Goal: Information Seeking & Learning: Learn about a topic

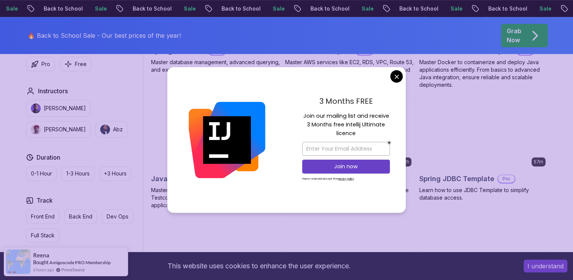
scroll to position [440, 0]
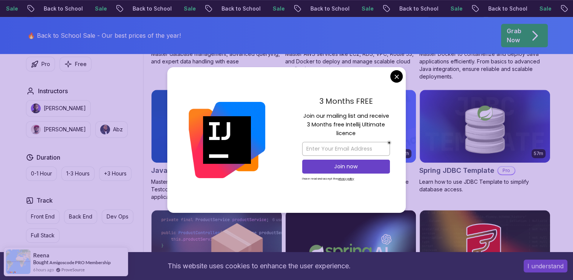
click at [397, 78] on body "Sale Back to School Sale Back to School Sale Back to School Sale Back to School…" at bounding box center [286, 202] width 573 height 1285
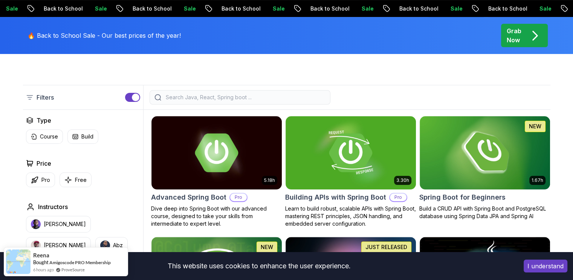
scroll to position [164, 0]
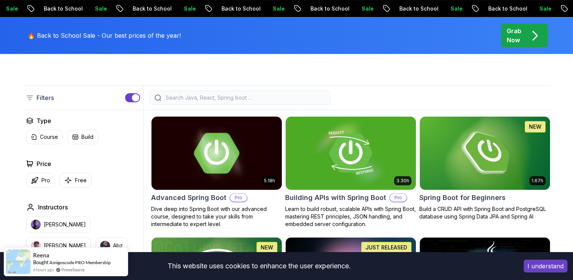
click at [225, 190] on div "5.18h Advanced Spring Boot Pro Dive deep into Spring Boot with our advanced cou…" at bounding box center [216, 172] width 131 height 112
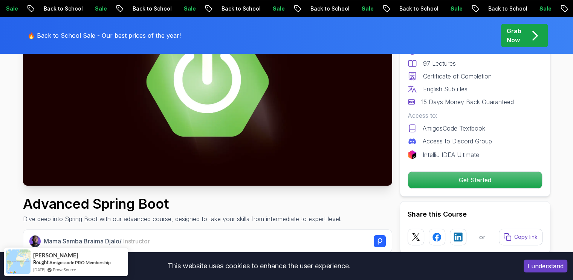
scroll to position [122, 0]
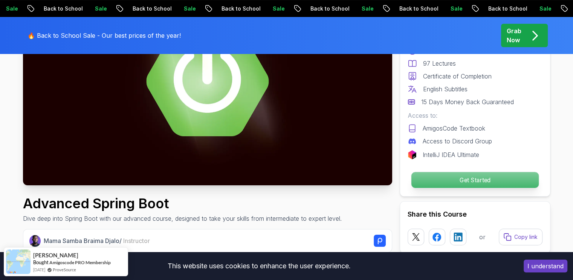
click at [442, 179] on p "Get Started" at bounding box center [474, 180] width 127 height 16
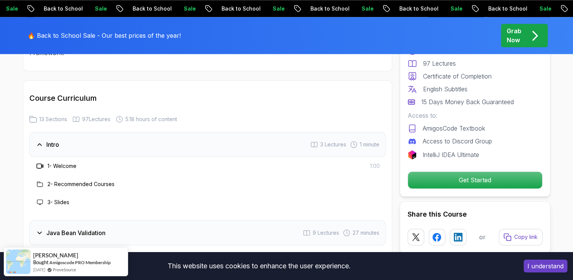
scroll to position [931, 0]
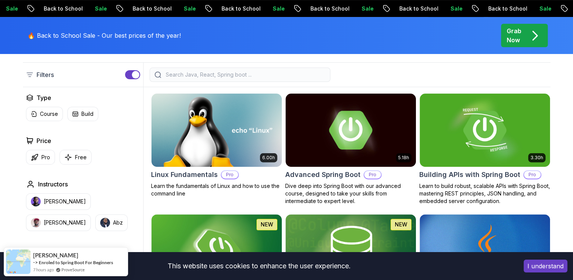
scroll to position [198, 0]
click at [328, 140] on img at bounding box center [350, 130] width 137 height 77
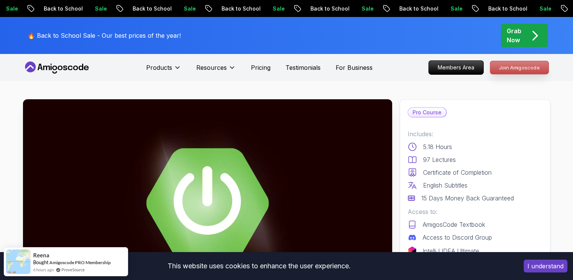
click at [510, 71] on p "Join Amigoscode" at bounding box center [519, 67] width 58 height 13
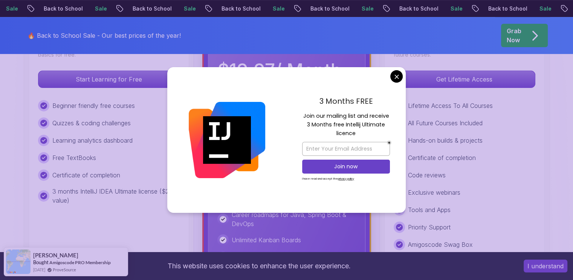
scroll to position [268, 0]
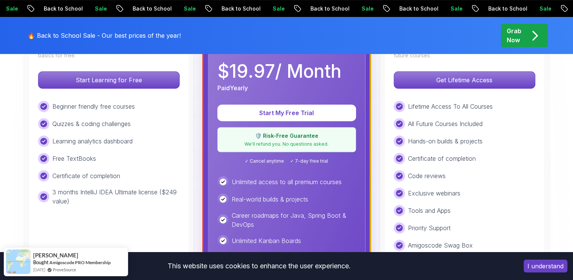
click at [169, 123] on div "Quizzes & coding challenges" at bounding box center [109, 123] width 142 height 11
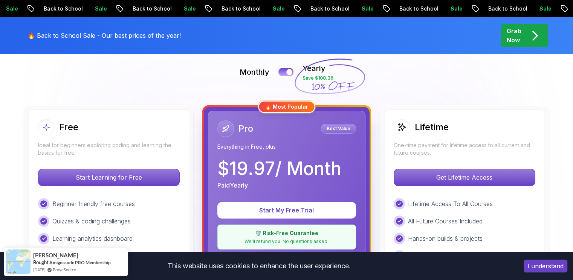
scroll to position [170, 0]
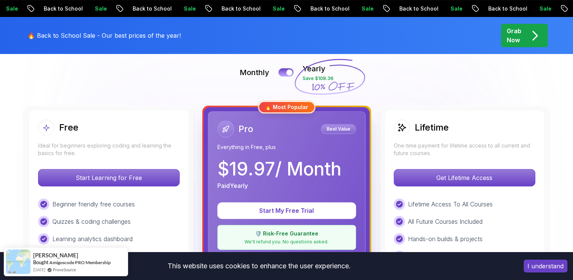
click at [127, 159] on div "Free Ideal for beginners exploring coding and learning the basics for free. Sta…" at bounding box center [109, 284] width 161 height 349
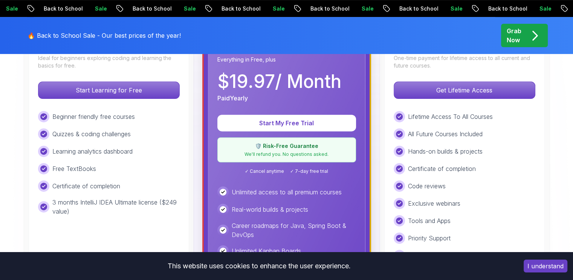
scroll to position [258, 0]
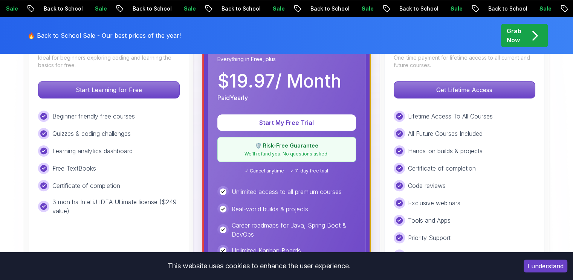
click at [119, 159] on div "Beginner friendly free courses Quizzes & coding challenges Learning analytics d…" at bounding box center [109, 162] width 142 height 105
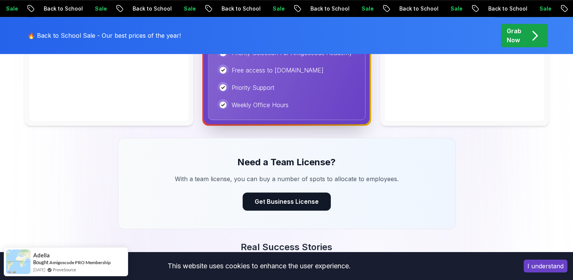
scroll to position [520, 0]
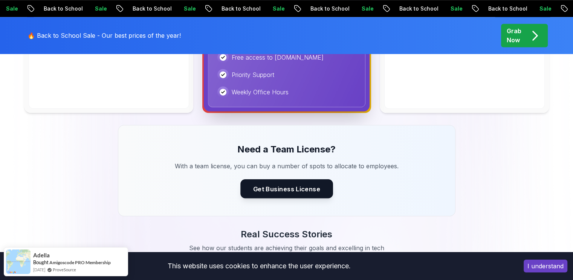
click at [283, 187] on button "Get Business License" at bounding box center [287, 188] width 93 height 19
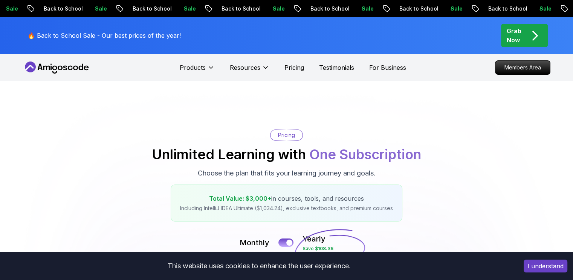
scroll to position [520, 0]
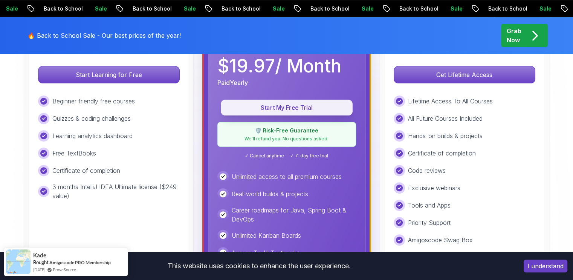
scroll to position [271, 0]
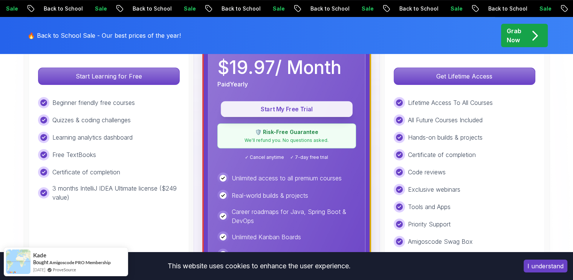
click at [284, 109] on p "Start My Free Trial" at bounding box center [287, 109] width 115 height 9
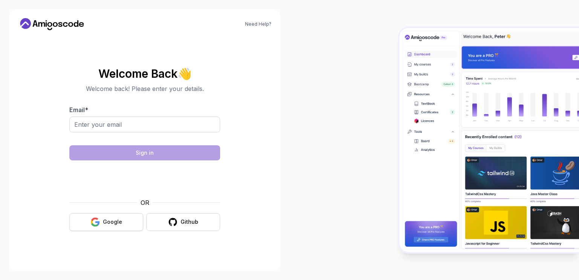
click at [127, 219] on button "Google" at bounding box center [106, 222] width 74 height 18
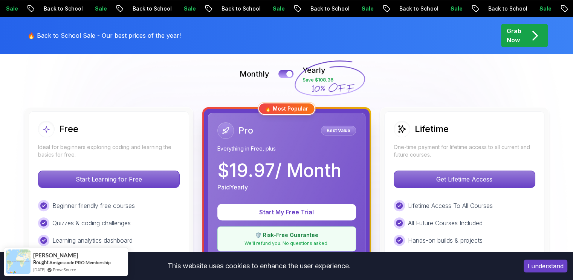
scroll to position [160, 0]
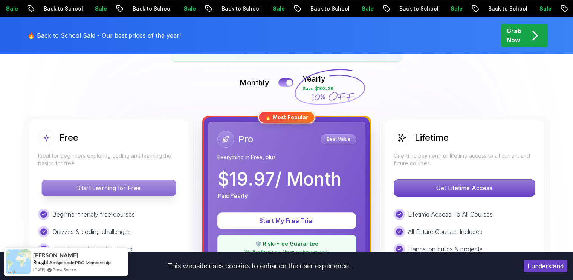
click at [134, 189] on p "Start Learning for Free" at bounding box center [109, 188] width 134 height 16
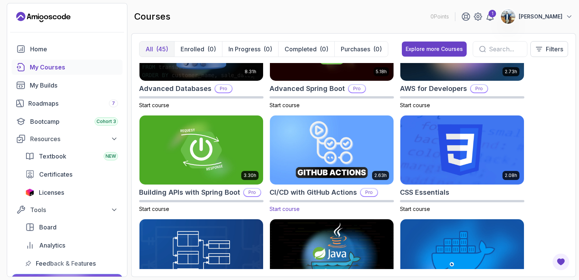
scroll to position [60, 0]
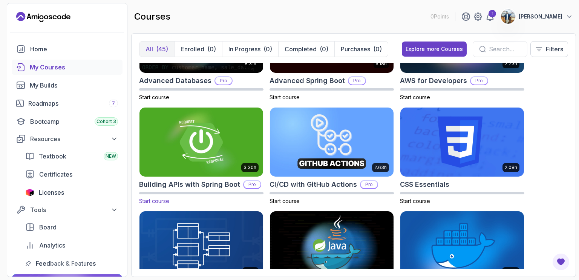
click at [208, 150] on img at bounding box center [201, 142] width 130 height 73
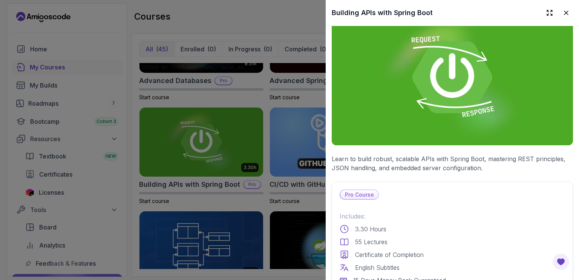
scroll to position [0, 0]
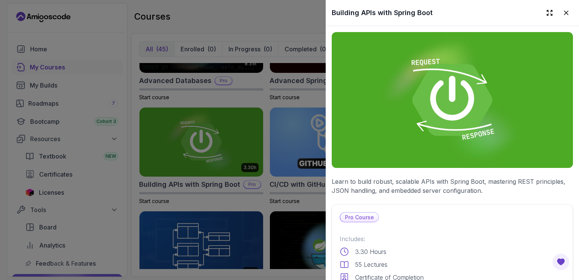
click at [454, 96] on img at bounding box center [452, 100] width 241 height 136
click at [562, 14] on icon at bounding box center [566, 13] width 8 height 8
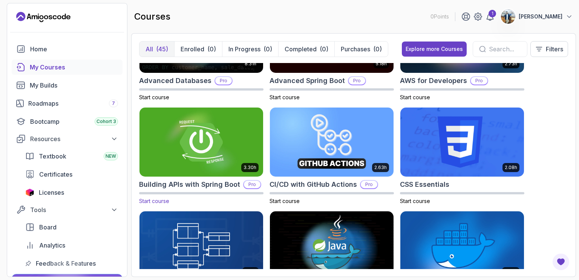
click at [164, 200] on span "Start course" at bounding box center [154, 201] width 30 height 6
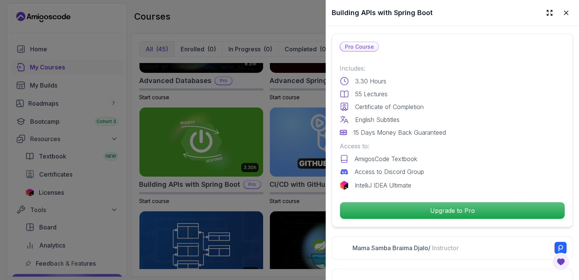
scroll to position [171, 0]
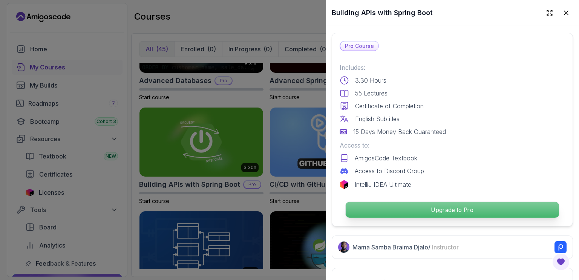
click at [440, 207] on p "Upgrade to Pro" at bounding box center [452, 210] width 213 height 16
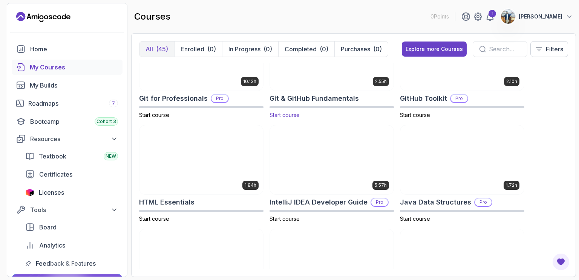
scroll to position [396, 0]
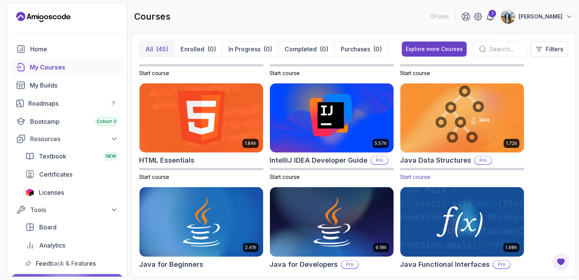
click at [442, 131] on img at bounding box center [462, 117] width 130 height 73
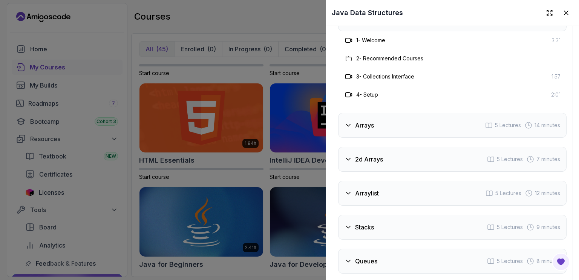
scroll to position [1287, 0]
click at [365, 122] on h3 "Arrays" at bounding box center [364, 126] width 19 height 9
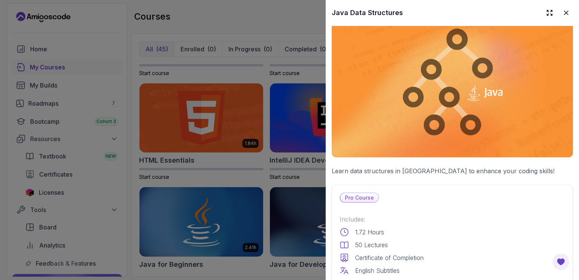
scroll to position [0, 0]
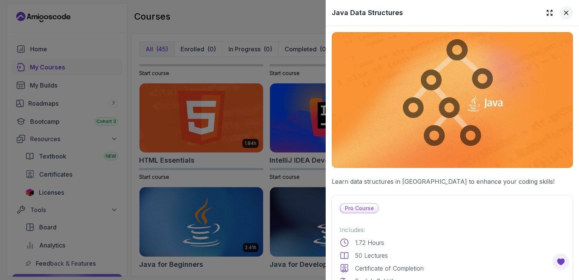
click at [562, 16] on icon at bounding box center [566, 13] width 8 height 8
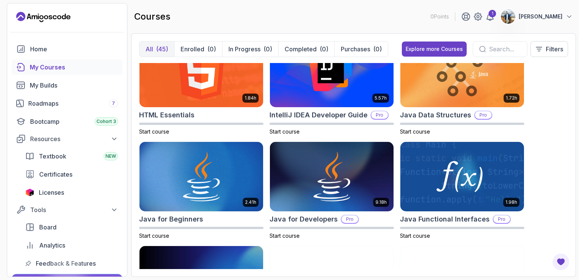
scroll to position [429, 0]
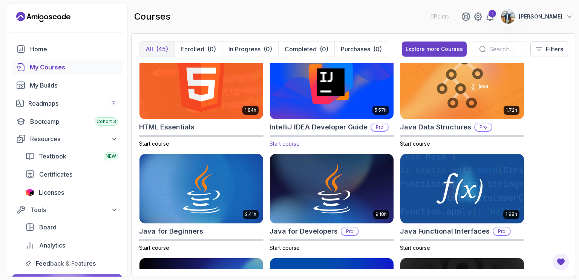
click at [335, 111] on img at bounding box center [332, 84] width 130 height 73
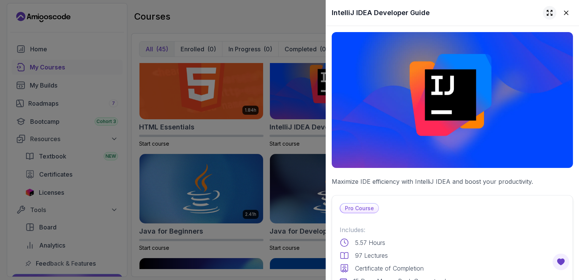
click at [546, 12] on icon at bounding box center [550, 13] width 8 height 8
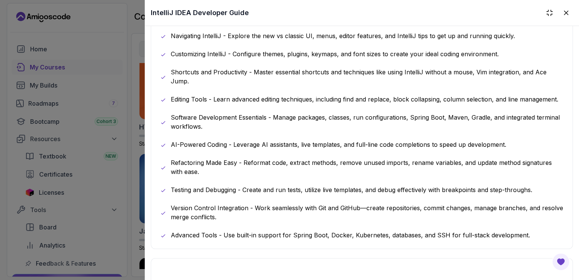
scroll to position [543, 0]
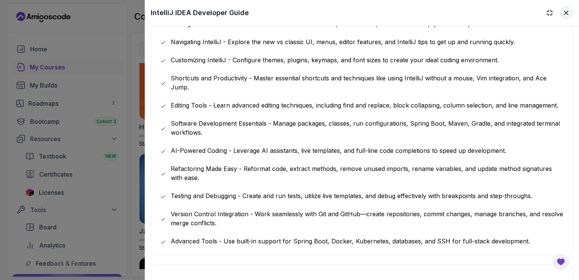
click at [564, 12] on icon at bounding box center [566, 13] width 4 height 4
